Goal: Information Seeking & Learning: Learn about a topic

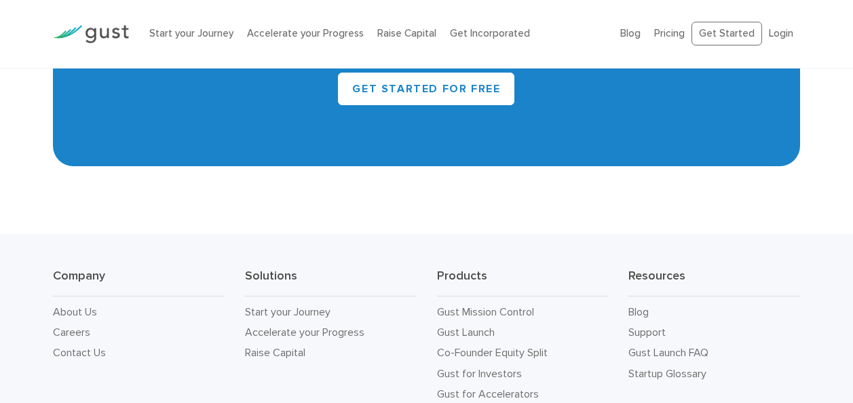
scroll to position [6174, 0]
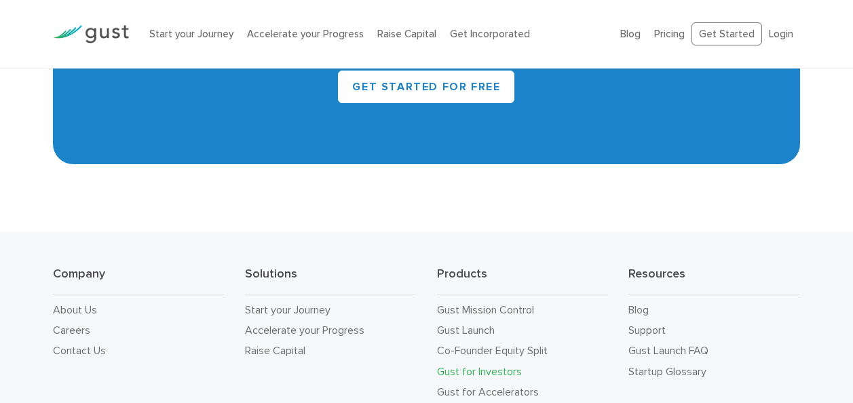
click at [498, 365] on link "Gust for Investors" at bounding box center [479, 371] width 85 height 13
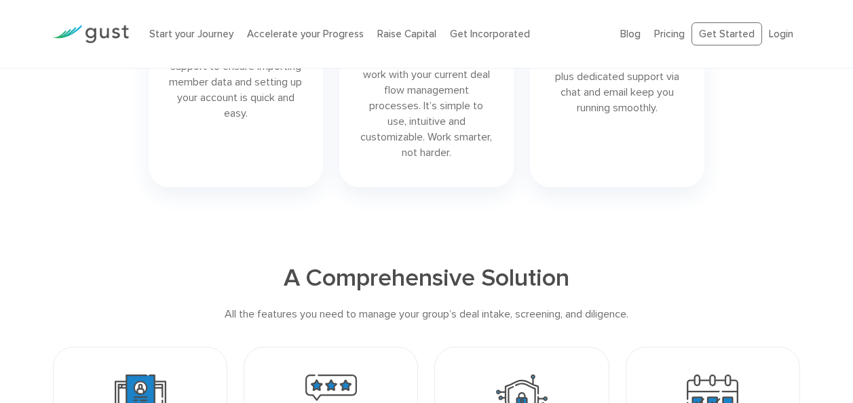
scroll to position [751, 0]
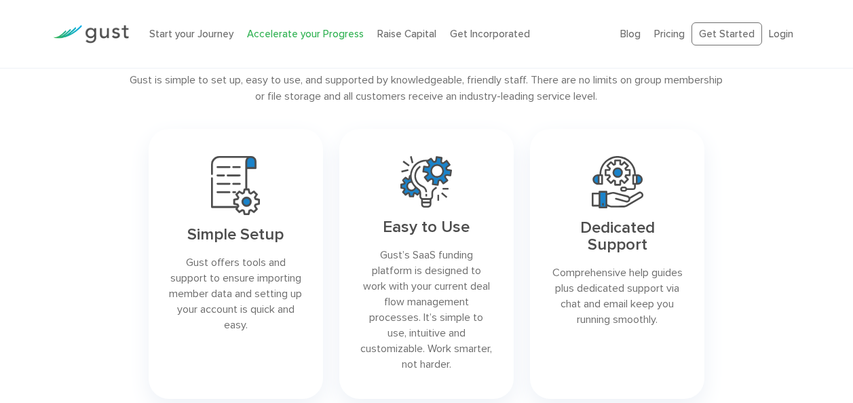
click at [290, 35] on link "Accelerate your Progress" at bounding box center [305, 34] width 117 height 12
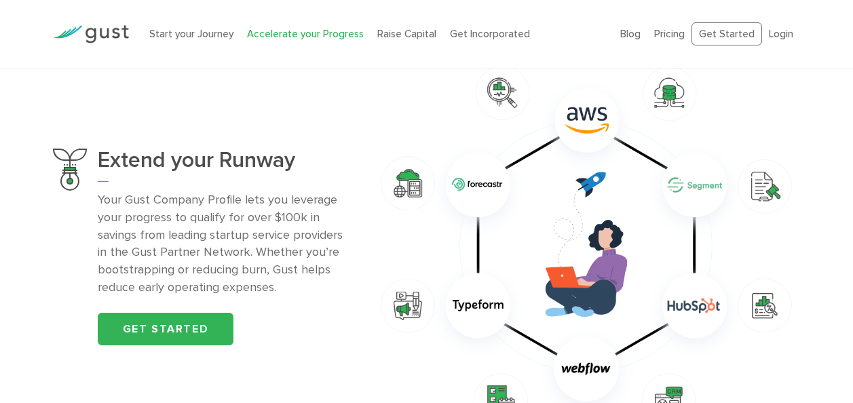
scroll to position [882, 0]
